Goal: Task Accomplishment & Management: Use online tool/utility

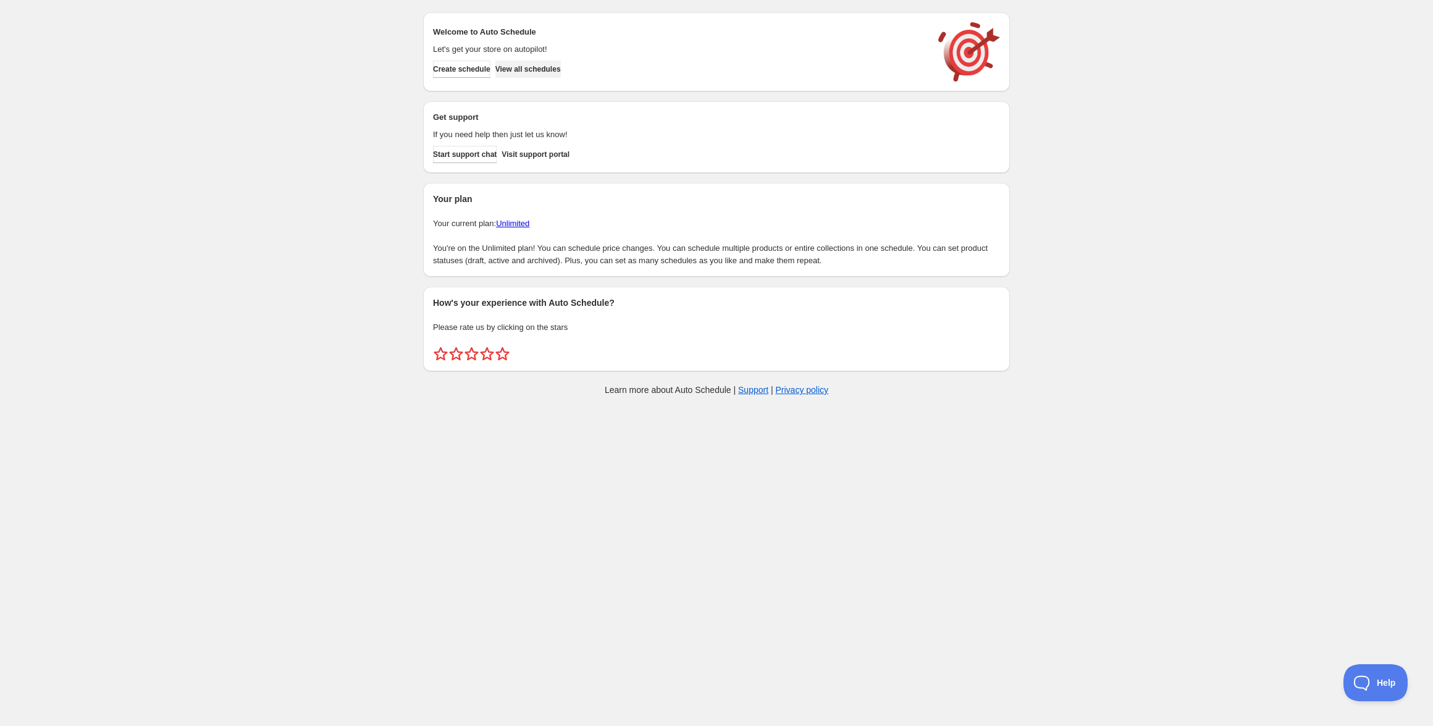
click at [560, 73] on span "View all schedules" at bounding box center [528, 69] width 65 height 10
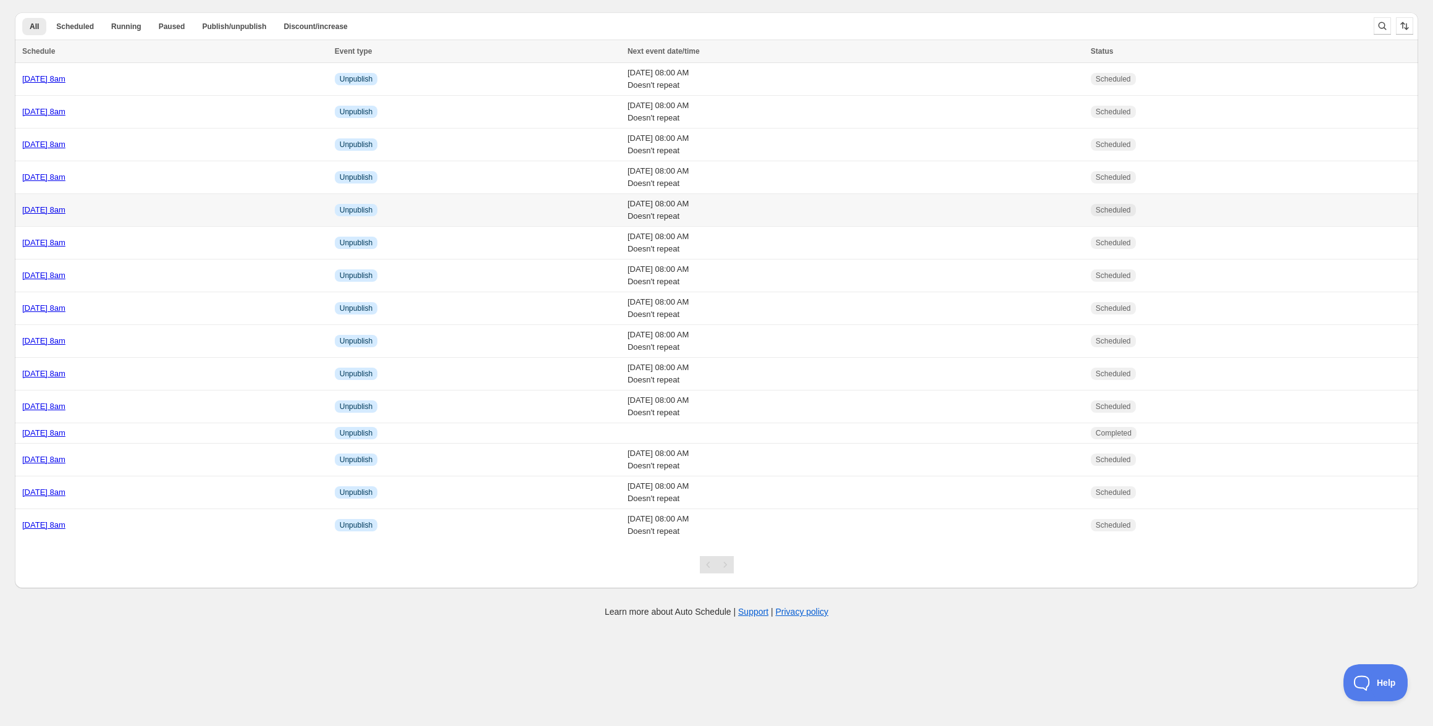
click at [131, 216] on div "Wednesday 29th October @ 8am" at bounding box center [174, 210] width 305 height 12
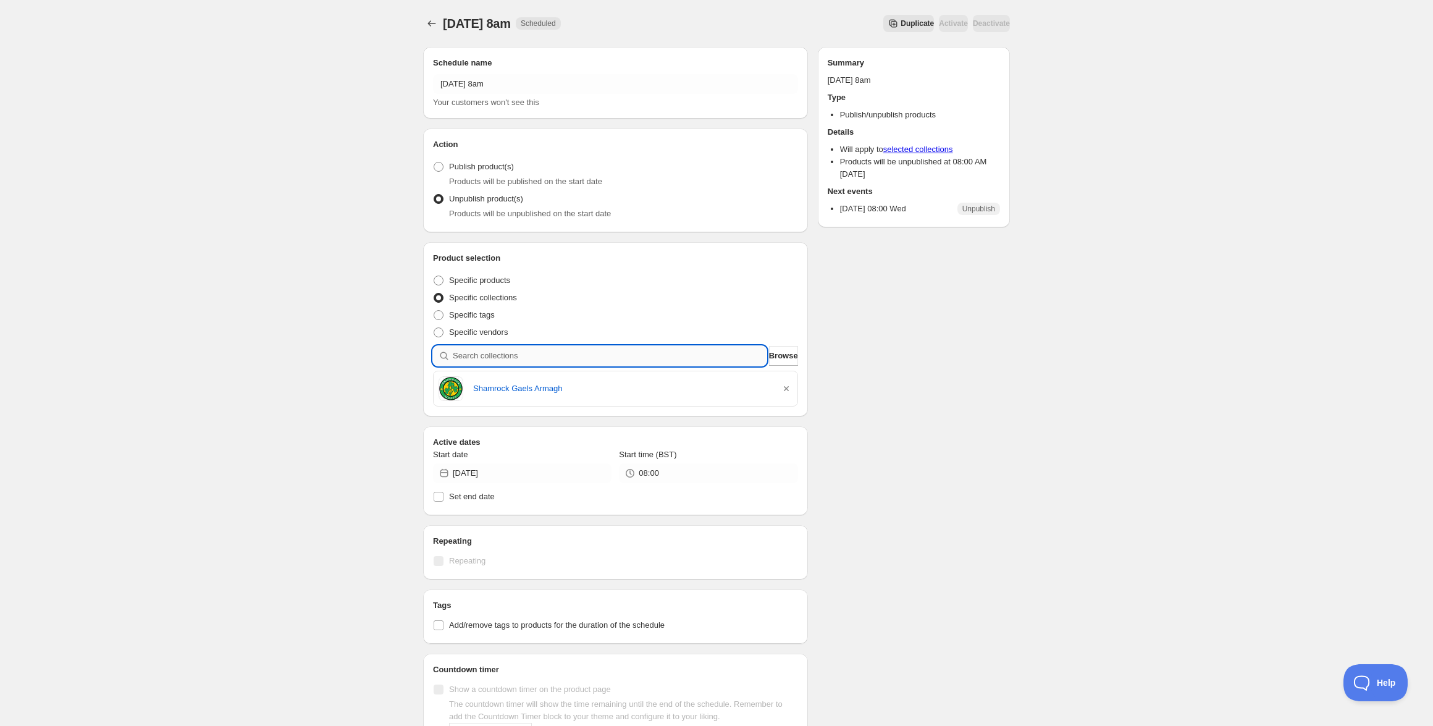
click at [627, 350] on input "search" at bounding box center [610, 356] width 314 height 20
paste input "Newhill Girls Academy"
type input "Newhill Girls Academy"
